Goal: Book appointment/travel/reservation

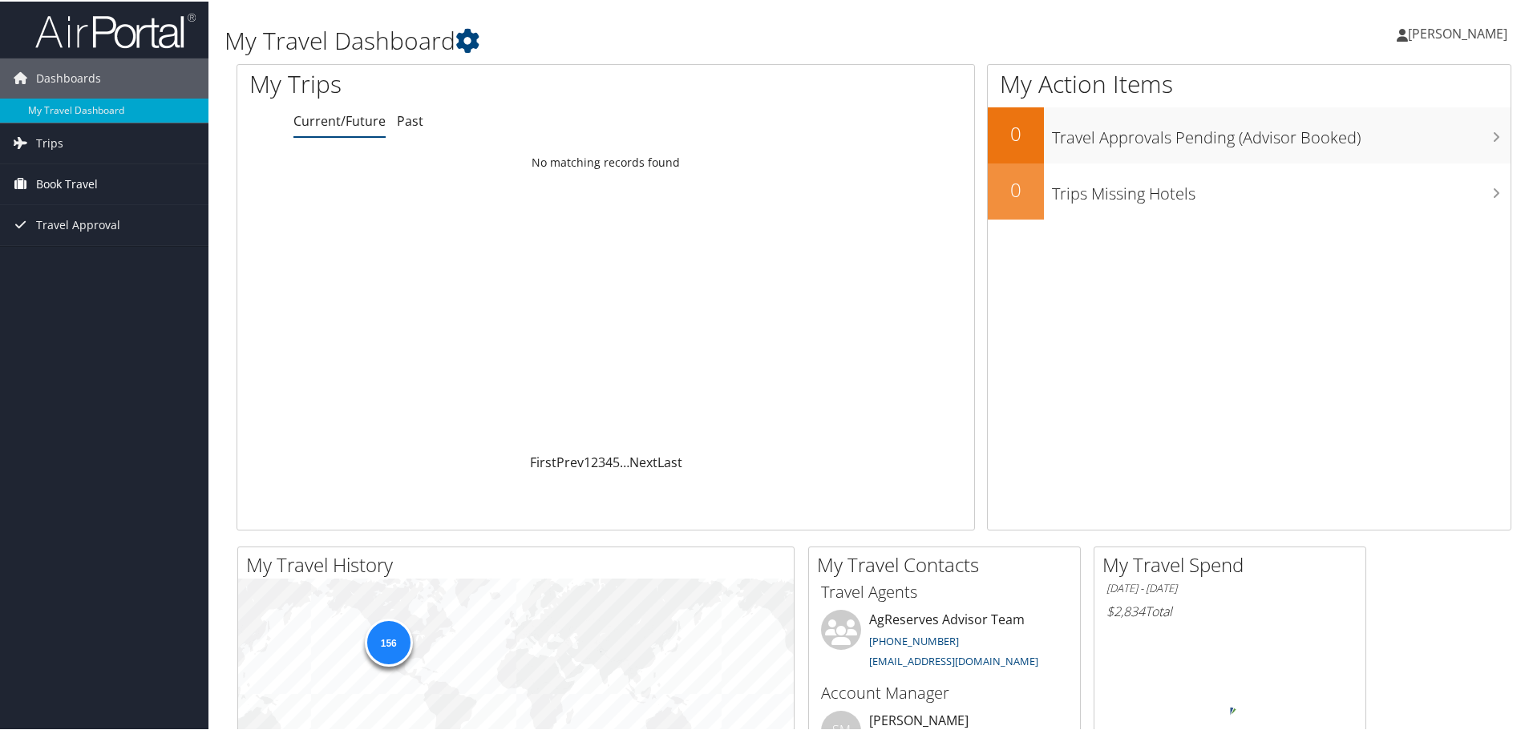
click at [33, 188] on link "Book Travel" at bounding box center [104, 183] width 208 height 40
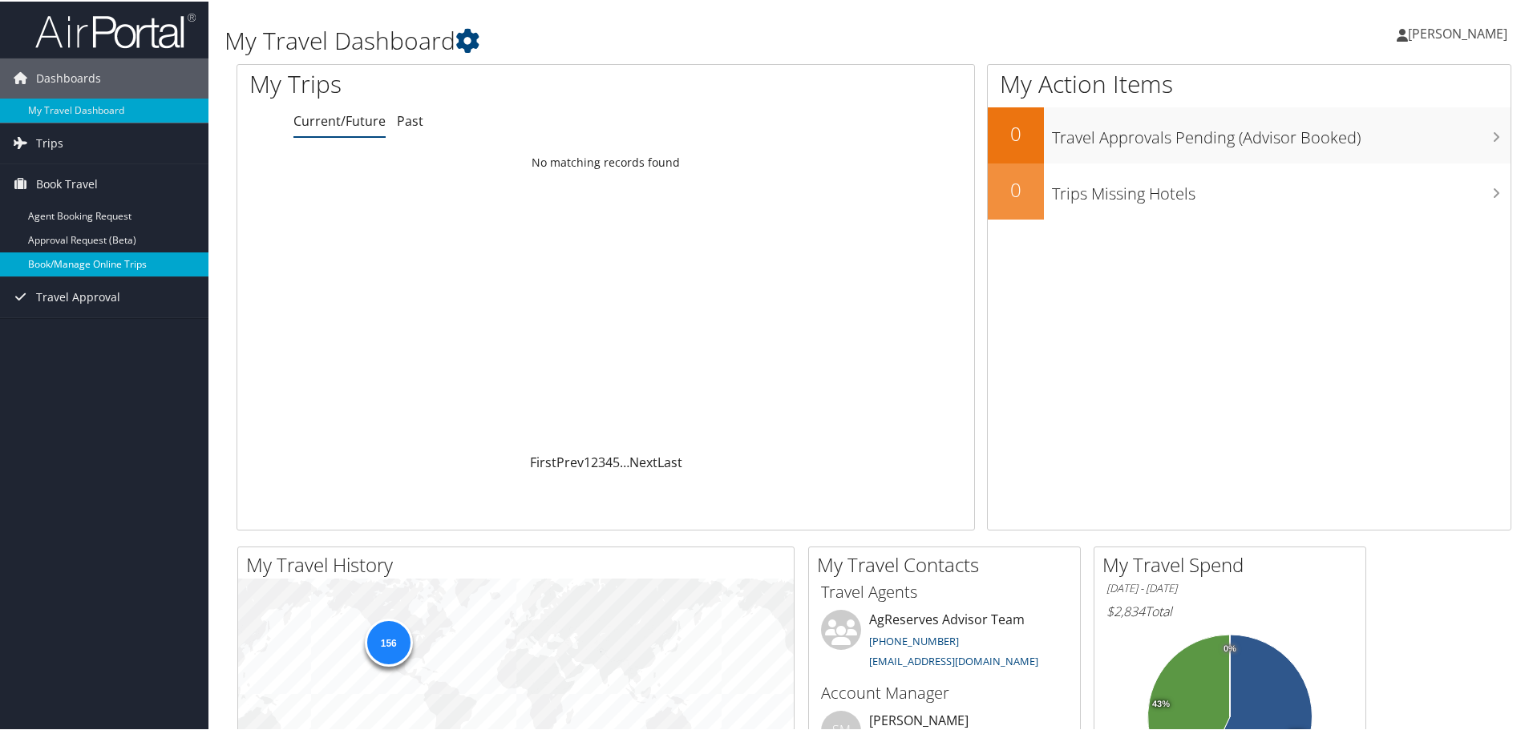
click at [61, 265] on link "Book/Manage Online Trips" at bounding box center [104, 263] width 208 height 24
